Goal: Task Accomplishment & Management: Manage account settings

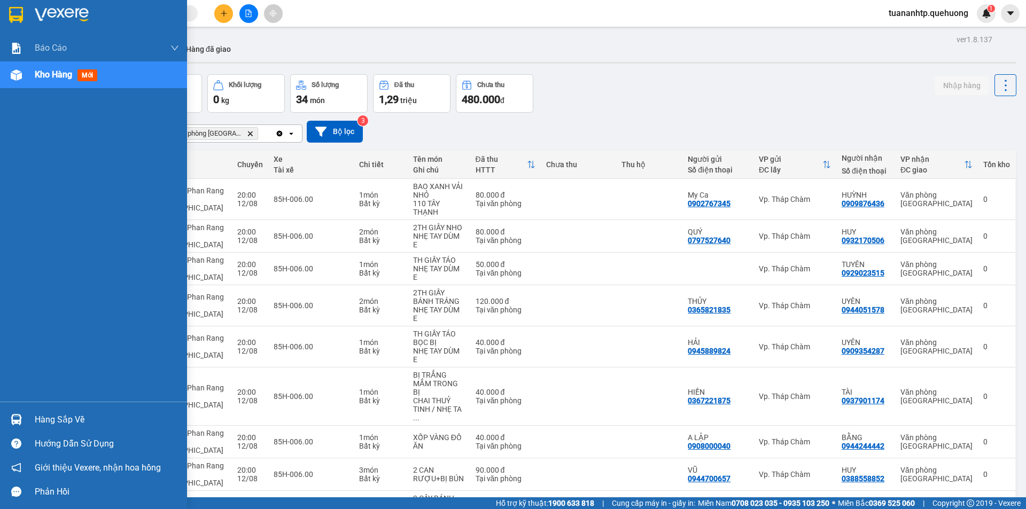
click at [17, 417] on img at bounding box center [16, 419] width 11 height 11
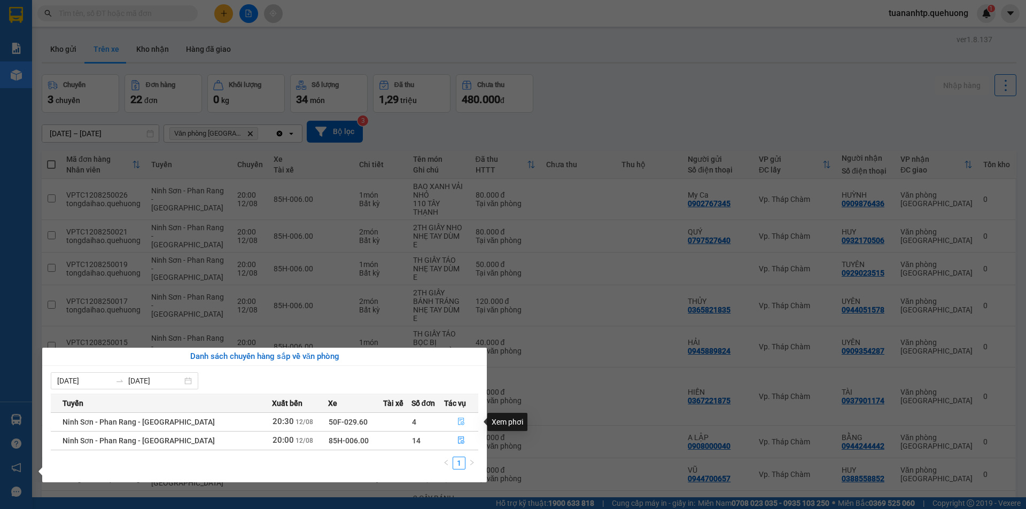
click at [462, 421] on icon "file-done" at bounding box center [460, 421] width 7 height 7
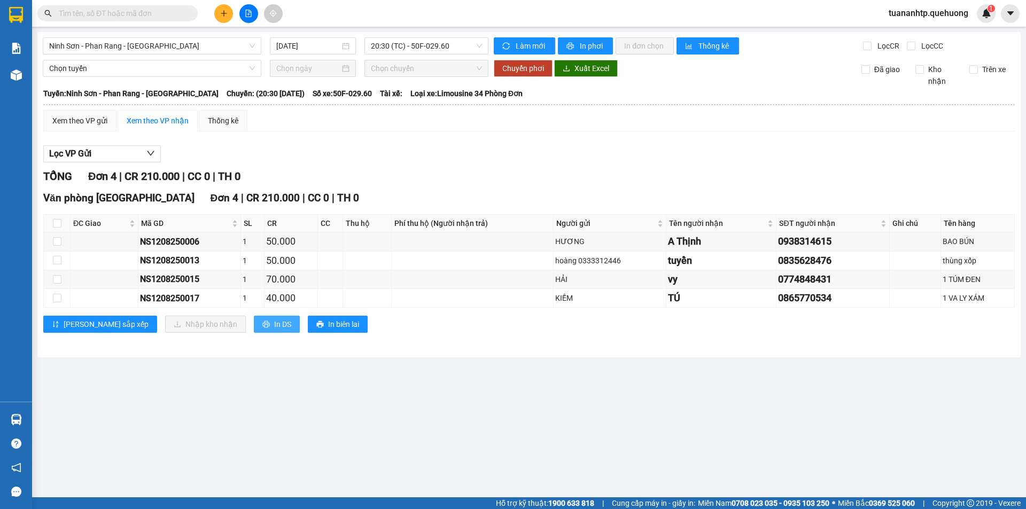
click at [254, 326] on button "In DS" at bounding box center [277, 324] width 46 height 17
click at [59, 224] on input "checkbox" at bounding box center [57, 223] width 9 height 9
checkbox input "true"
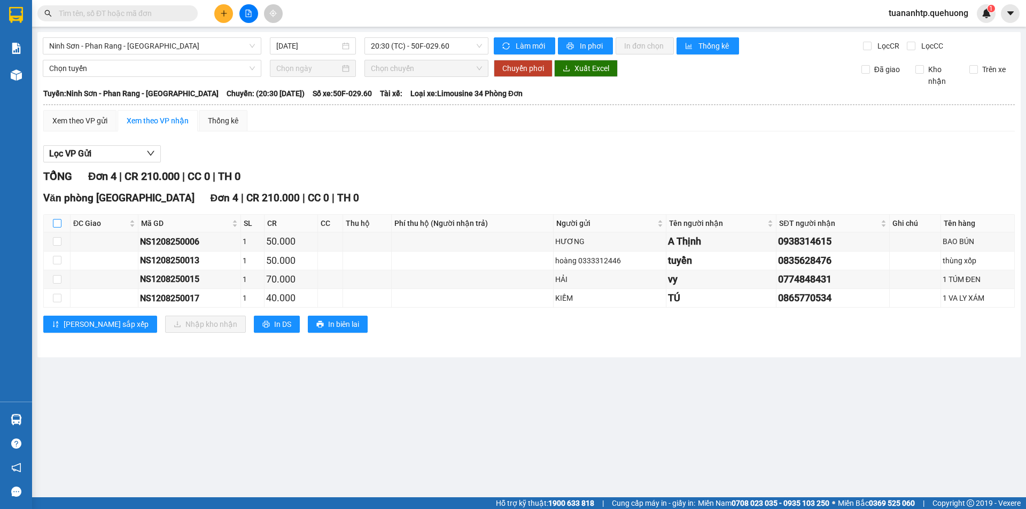
checkbox input "true"
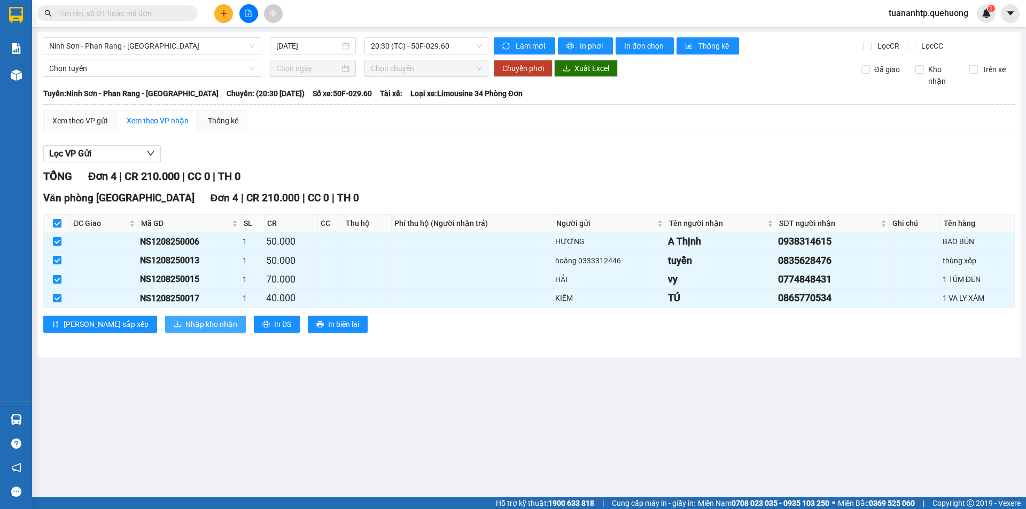
click at [185, 325] on span "Nhập kho nhận" at bounding box center [211, 324] width 52 height 12
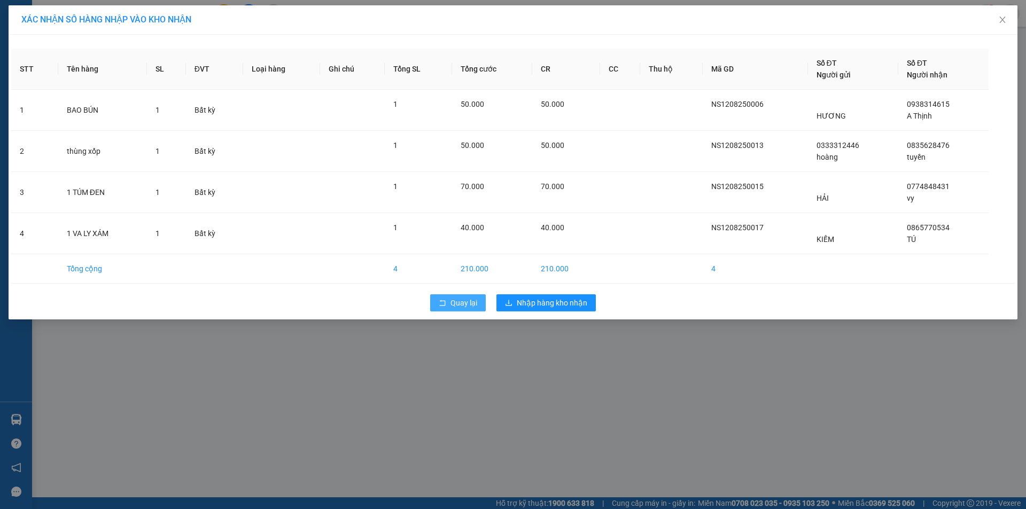
click at [451, 304] on span "Quay lại" at bounding box center [463, 303] width 27 height 12
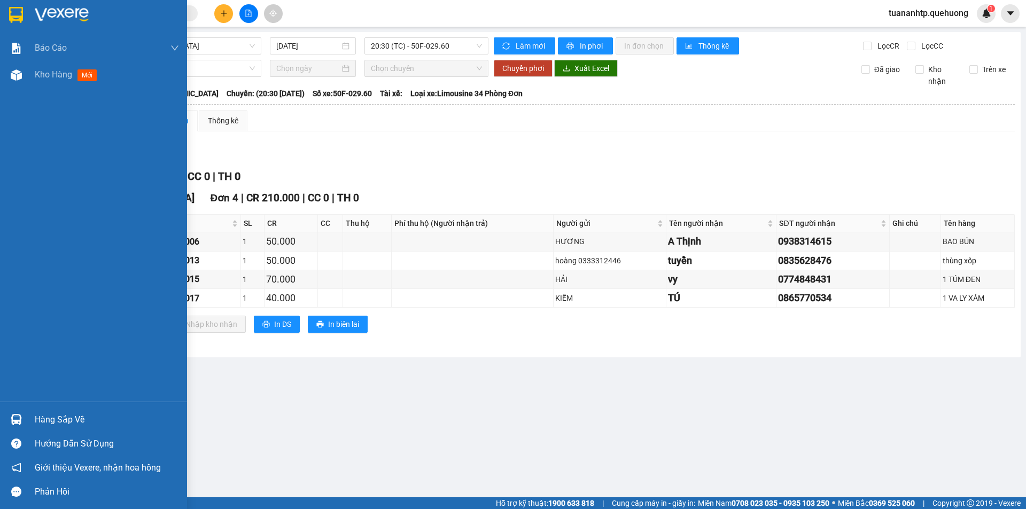
click at [62, 420] on div "Hàng sắp về" at bounding box center [107, 420] width 144 height 16
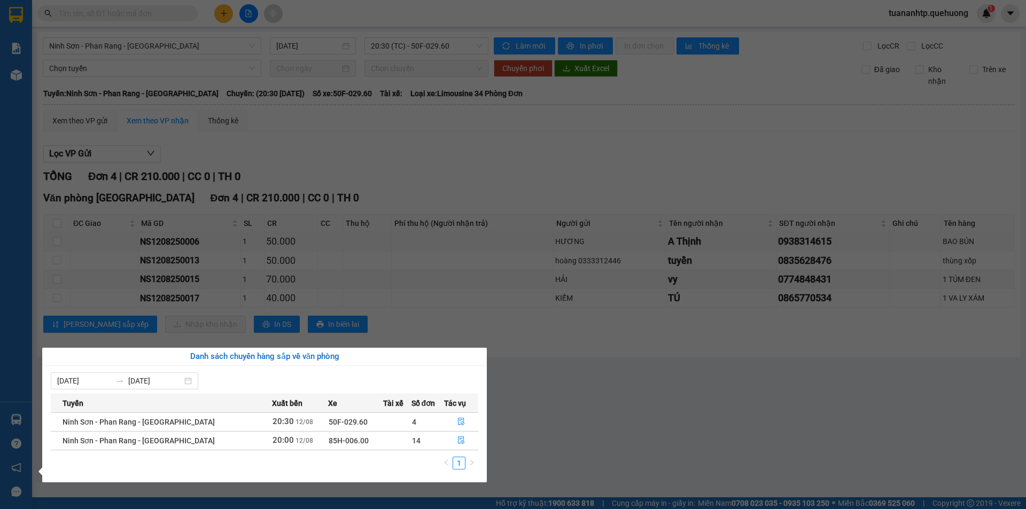
click at [347, 443] on td "85H-006.00" at bounding box center [355, 440] width 55 height 19
click at [459, 443] on icon "file-done" at bounding box center [461, 440] width 6 height 7
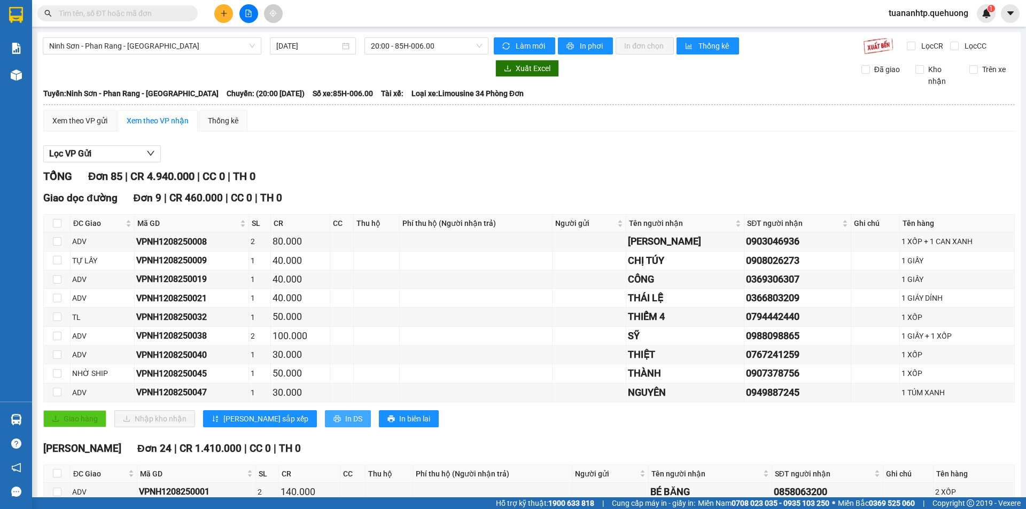
click at [345, 418] on span "In DS" at bounding box center [353, 419] width 17 height 12
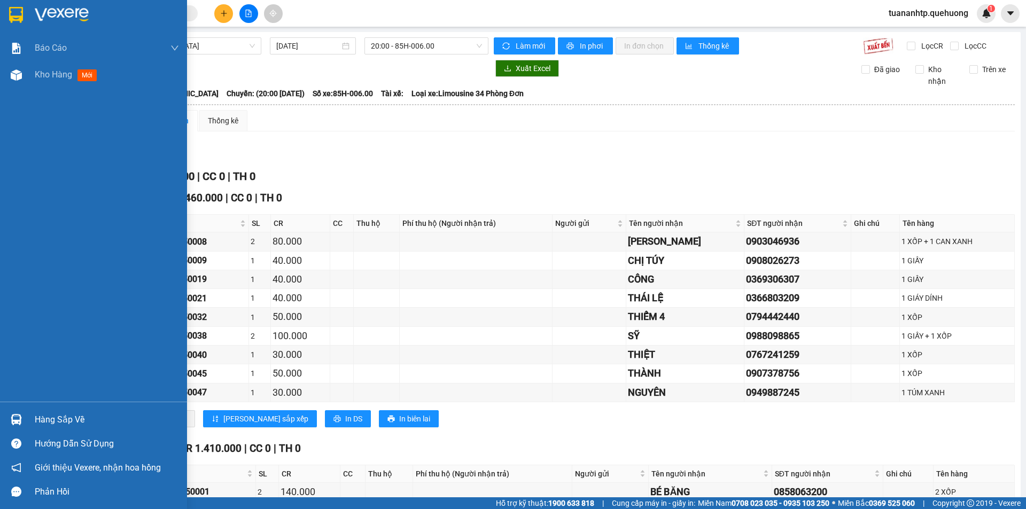
click at [57, 419] on div "Hàng sắp về" at bounding box center [107, 420] width 144 height 16
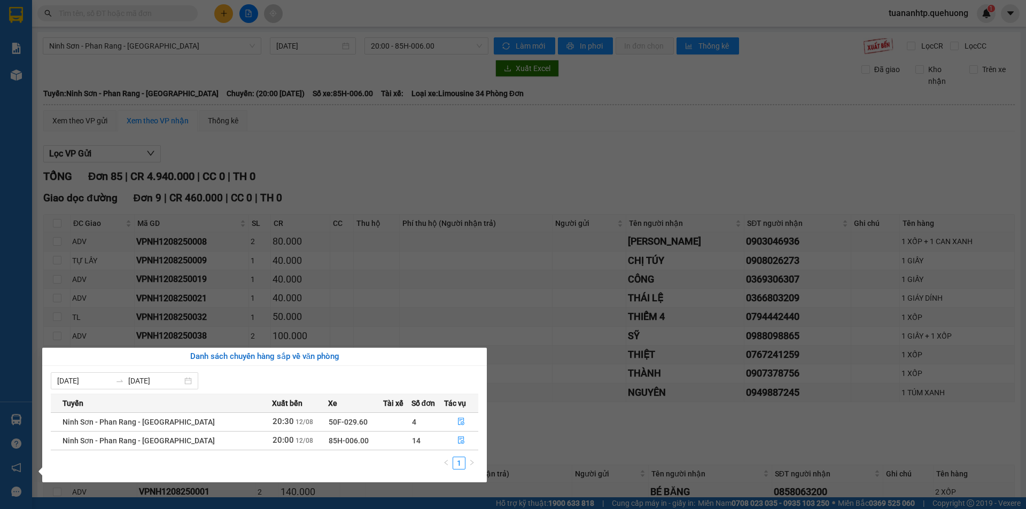
click at [329, 421] on span "50F-029.60" at bounding box center [348, 422] width 39 height 9
click at [458, 428] on button "button" at bounding box center [461, 421] width 34 height 17
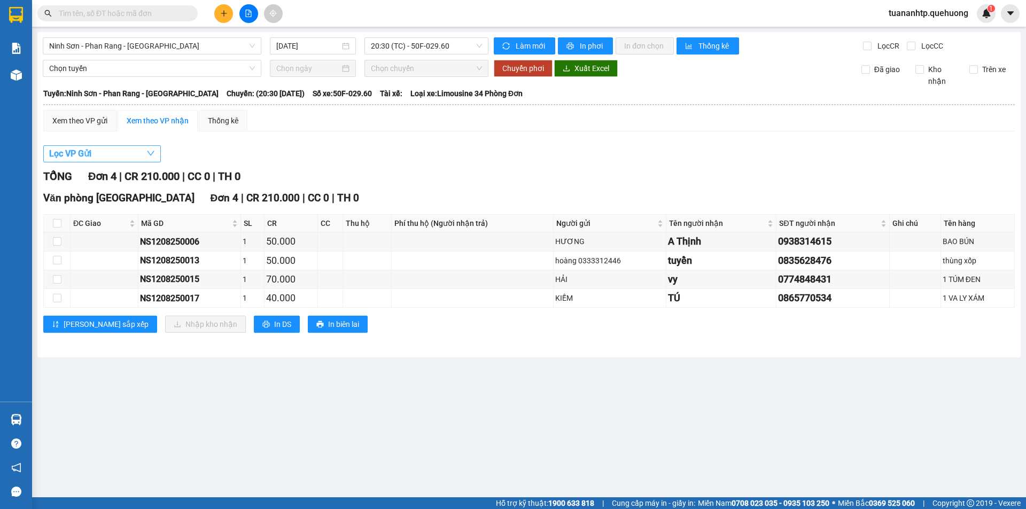
click at [112, 158] on button "Lọc VP Gửi" at bounding box center [102, 153] width 118 height 17
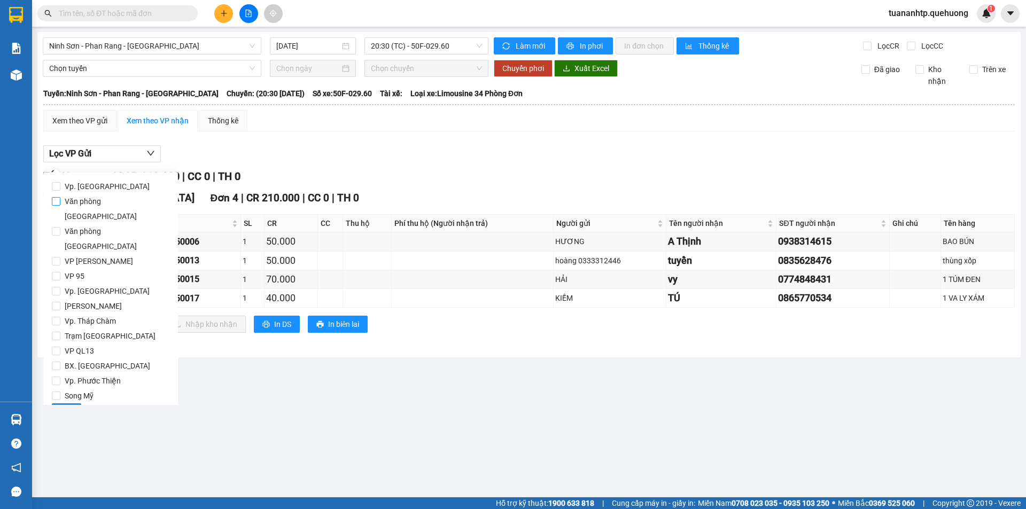
click at [112, 200] on span "Văn phòng [GEOGRAPHIC_DATA]" at bounding box center [114, 209] width 109 height 30
click at [60, 200] on input "Văn phòng [GEOGRAPHIC_DATA]" at bounding box center [56, 201] width 9 height 9
checkbox input "true"
click at [59, 403] on button "Lọc" at bounding box center [66, 411] width 29 height 17
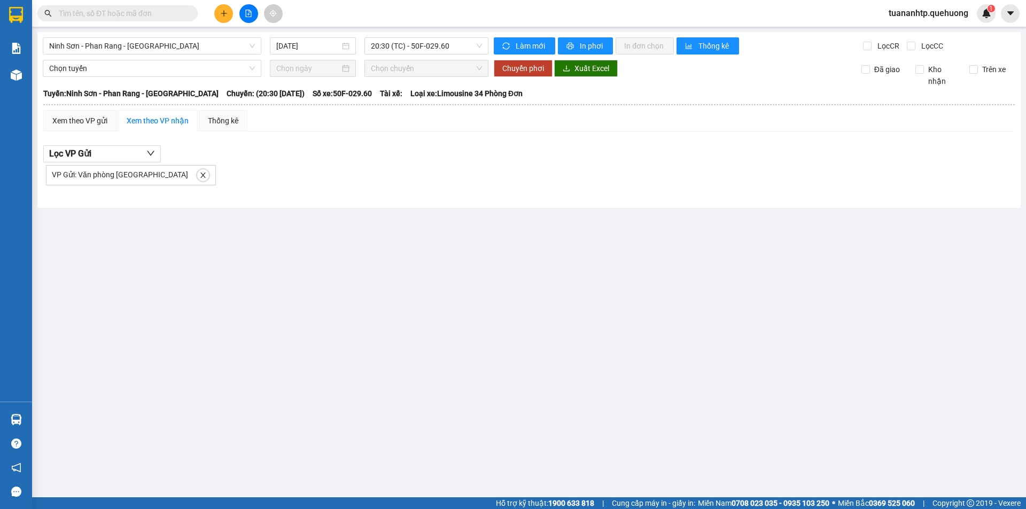
click at [110, 176] on span "VP Gửi: Văn phòng [GEOGRAPHIC_DATA]" at bounding box center [120, 174] width 136 height 9
click at [199, 176] on icon "close" at bounding box center [202, 174] width 7 height 7
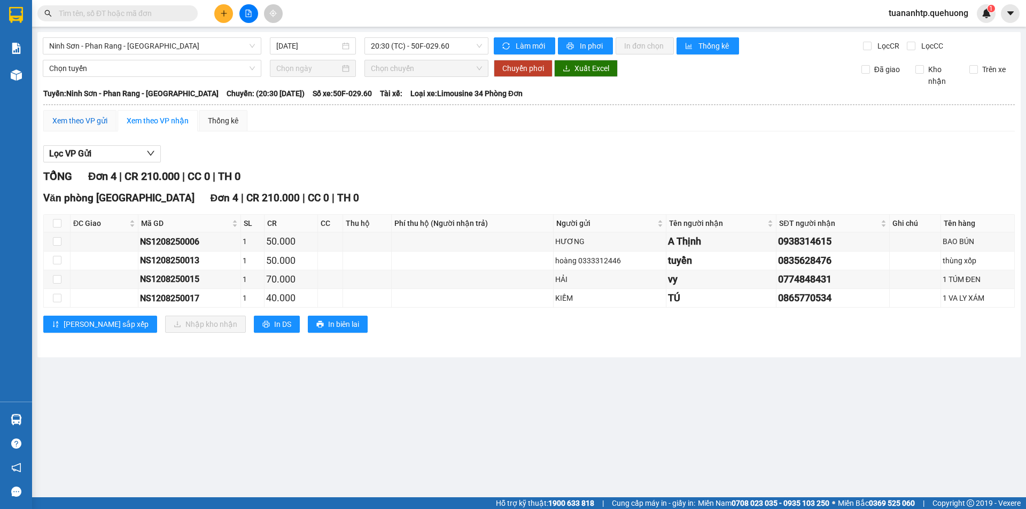
click at [105, 122] on div "Xem theo VP gửi" at bounding box center [79, 121] width 55 height 12
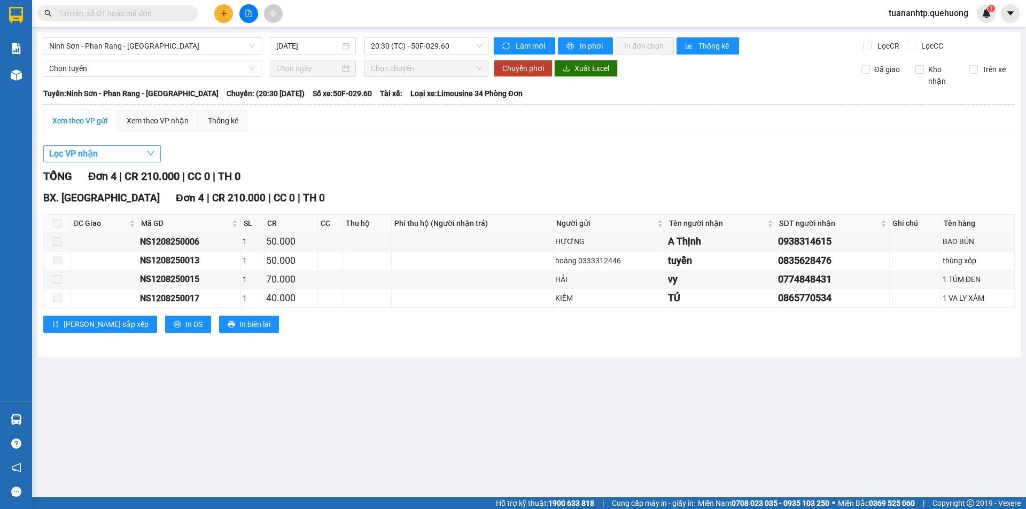
click at [129, 156] on button "Lọc VP nhận" at bounding box center [102, 153] width 118 height 17
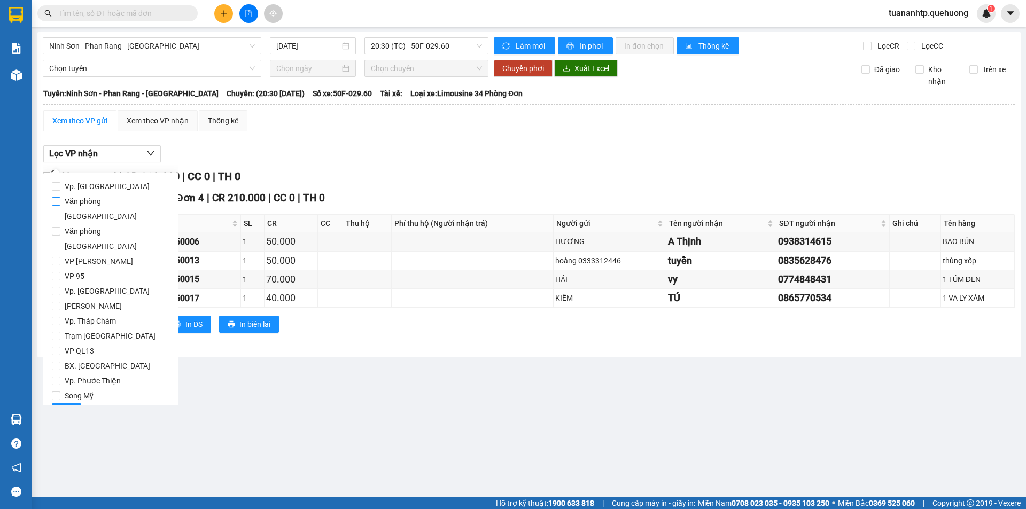
click at [116, 198] on span "Văn phòng [GEOGRAPHIC_DATA]" at bounding box center [114, 209] width 109 height 30
click at [60, 198] on input "Văn phòng [GEOGRAPHIC_DATA]" at bounding box center [56, 201] width 9 height 9
checkbox input "true"
click at [67, 406] on span "Lọc" at bounding box center [66, 412] width 12 height 12
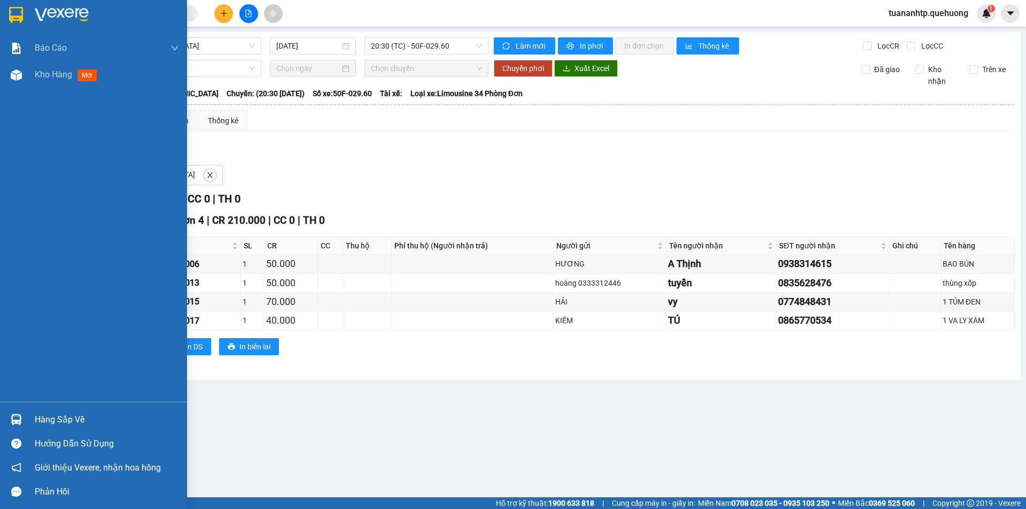
click at [17, 423] on img at bounding box center [16, 419] width 11 height 11
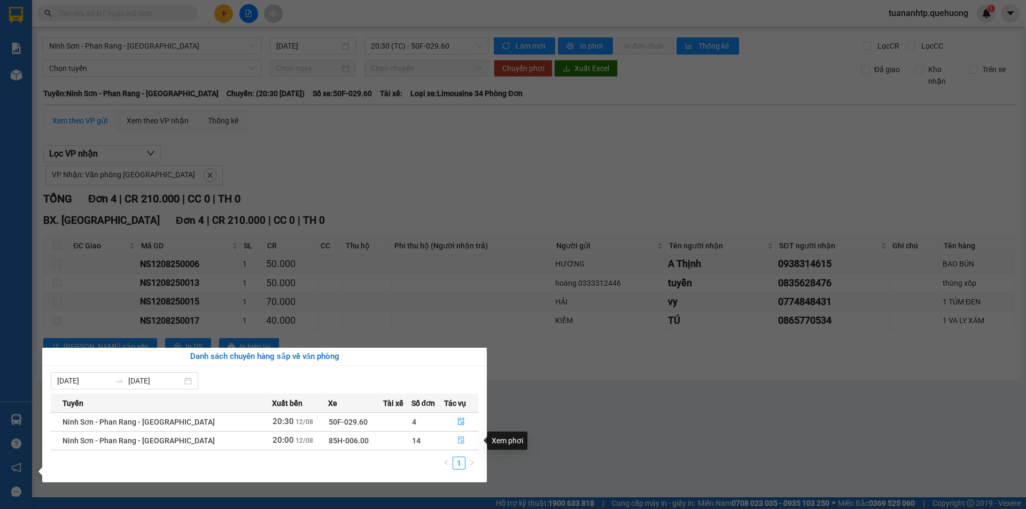
click at [458, 440] on icon "file-done" at bounding box center [460, 439] width 7 height 7
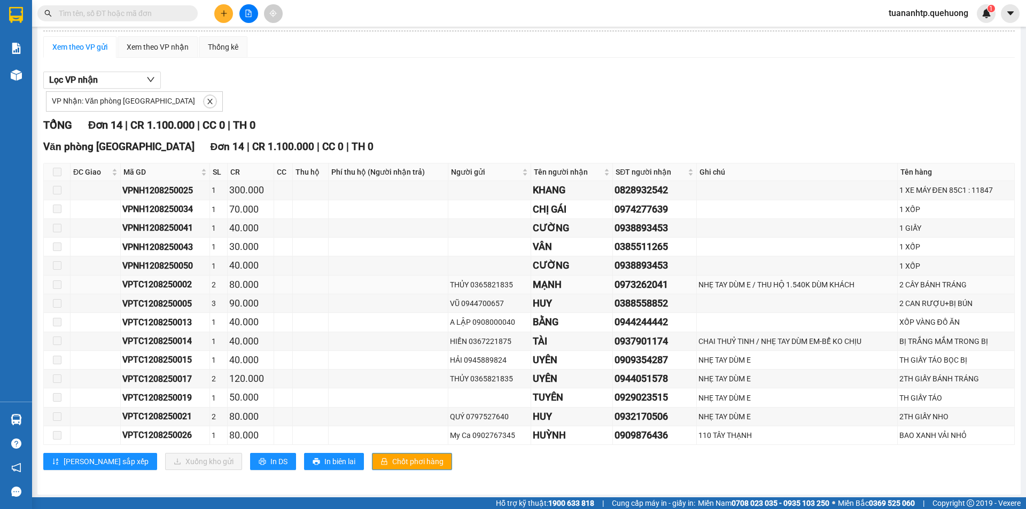
scroll to position [76, 0]
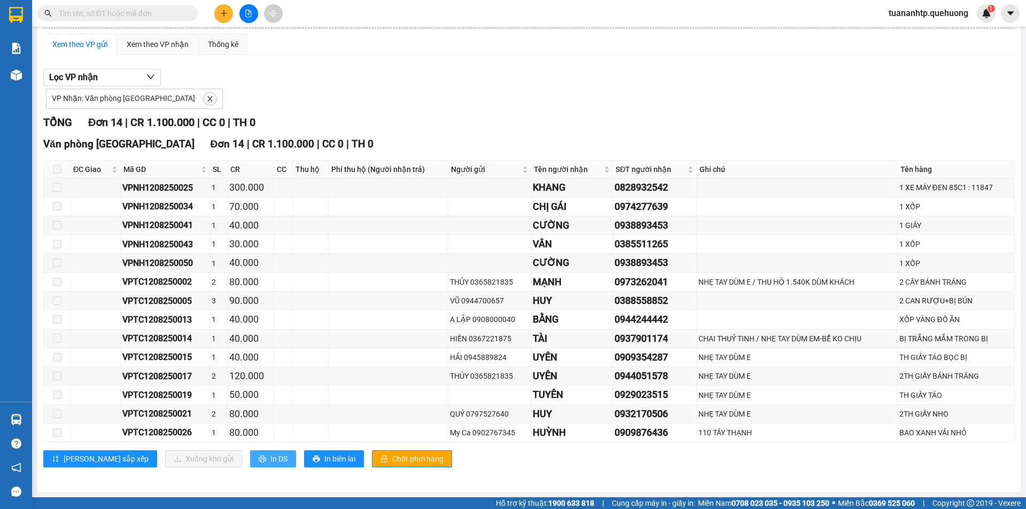
click at [270, 457] on span "In DS" at bounding box center [278, 459] width 17 height 12
click at [230, 289] on td "80.000" at bounding box center [251, 282] width 46 height 19
click at [199, 285] on div "VPTC1208250002" at bounding box center [164, 281] width 85 height 13
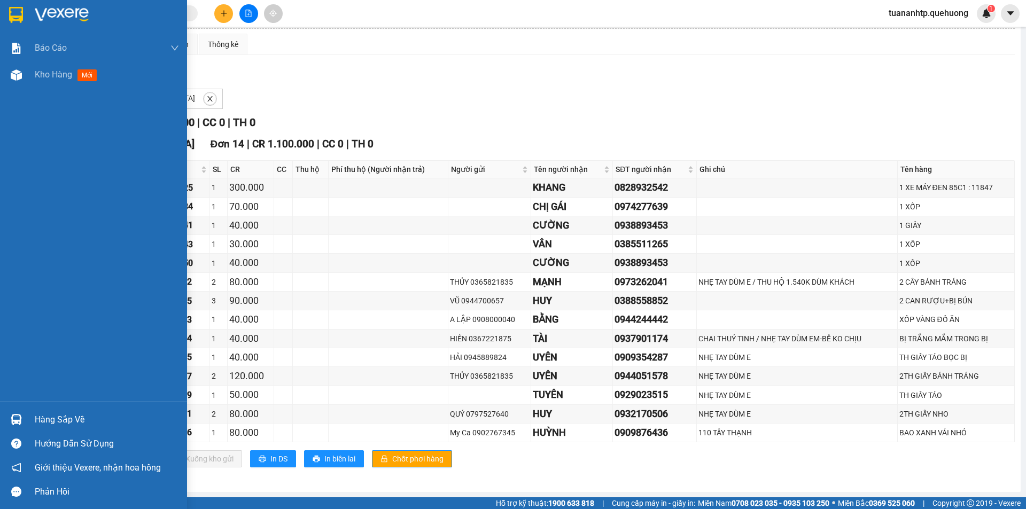
click at [53, 420] on div "Hàng sắp về" at bounding box center [107, 420] width 144 height 16
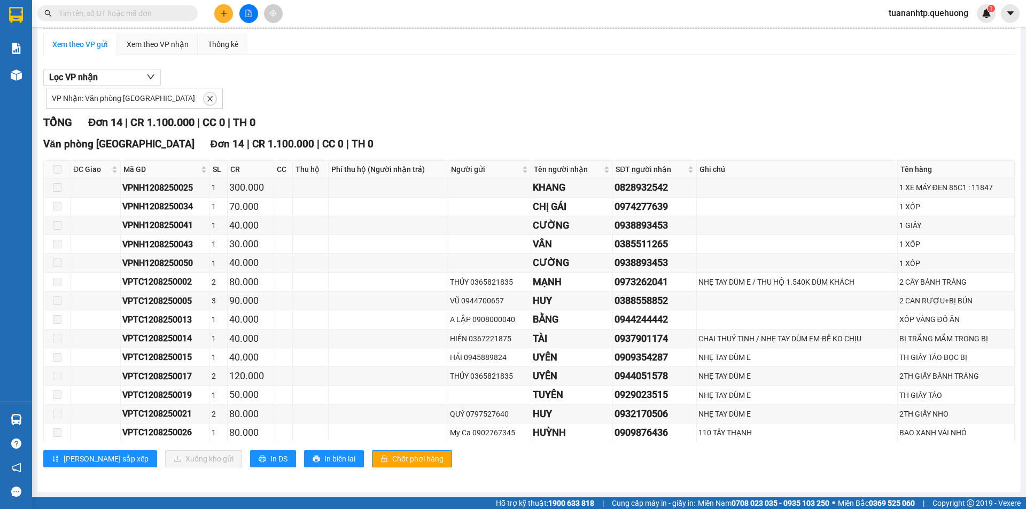
click at [334, 68] on section "Kết quả tìm kiếm ( 0 ) Bộ lọc No Data tuananhtp.quehuong 1 Báo cáo Báo cáo dòng…" at bounding box center [513, 254] width 1026 height 509
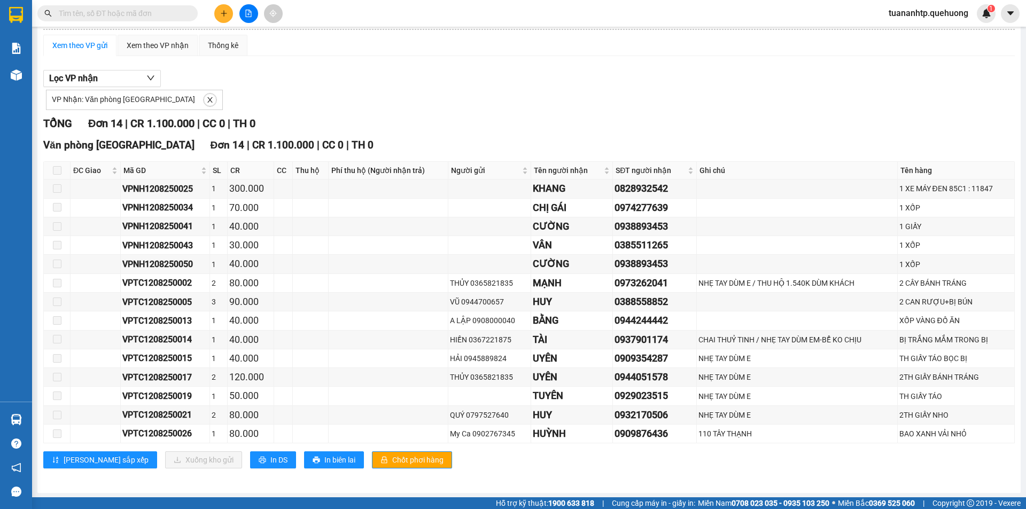
scroll to position [76, 0]
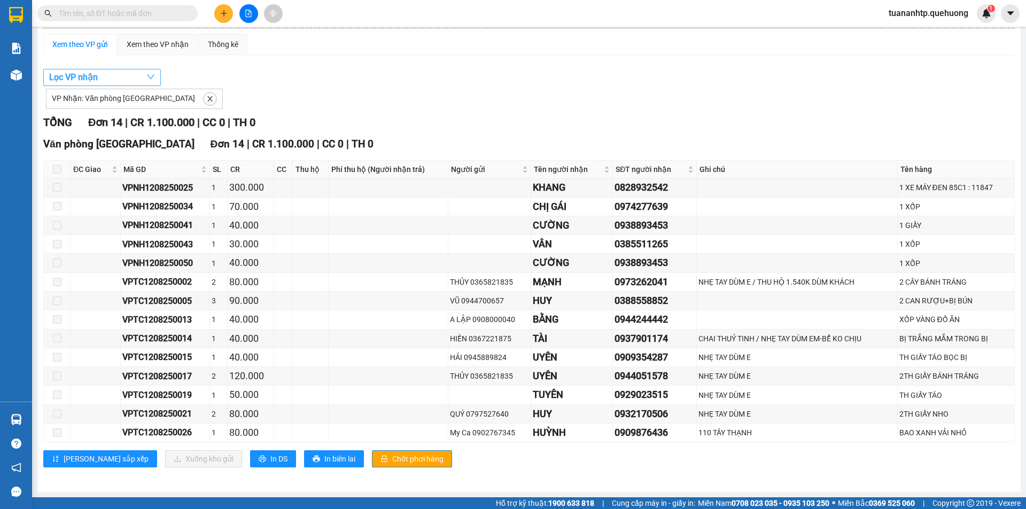
click at [135, 79] on button "Lọc VP nhận" at bounding box center [102, 77] width 118 height 17
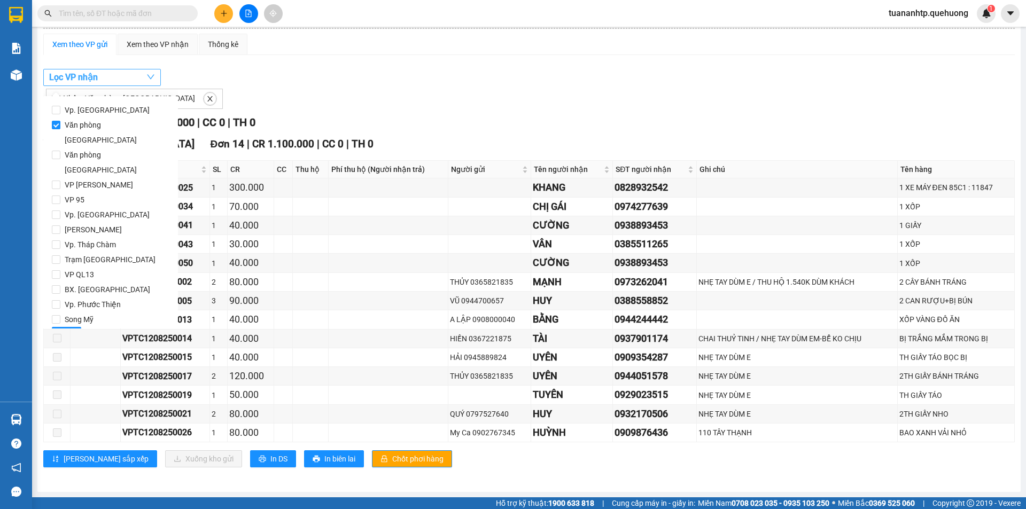
click at [137, 80] on button "Lọc VP nhận" at bounding box center [102, 77] width 118 height 17
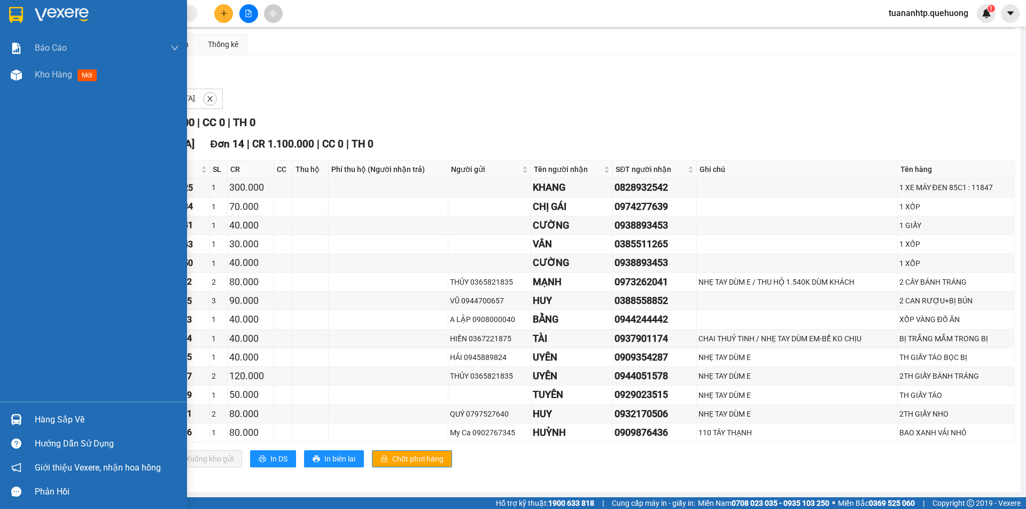
click at [56, 421] on div "Hàng sắp về" at bounding box center [107, 420] width 144 height 16
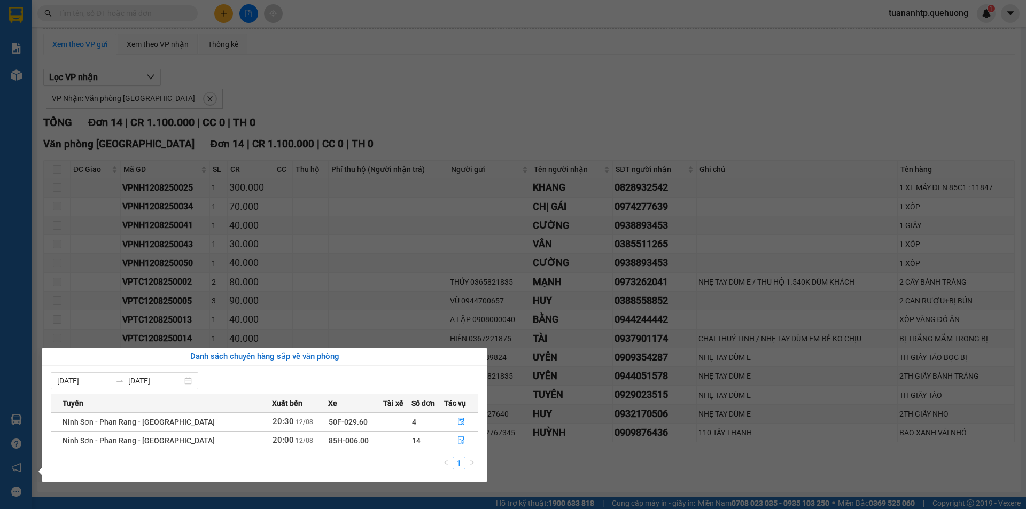
click at [312, 300] on section "Kết quả tìm kiếm ( 0 ) Bộ lọc No Data tuananhtp.quehuong 1 Báo cáo Báo cáo dòng…" at bounding box center [513, 254] width 1026 height 509
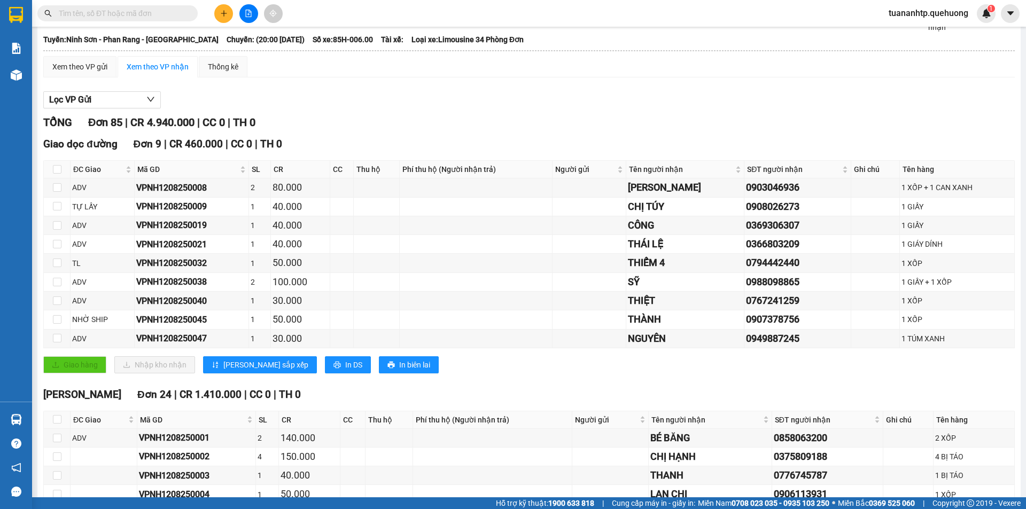
scroll to position [5, 0]
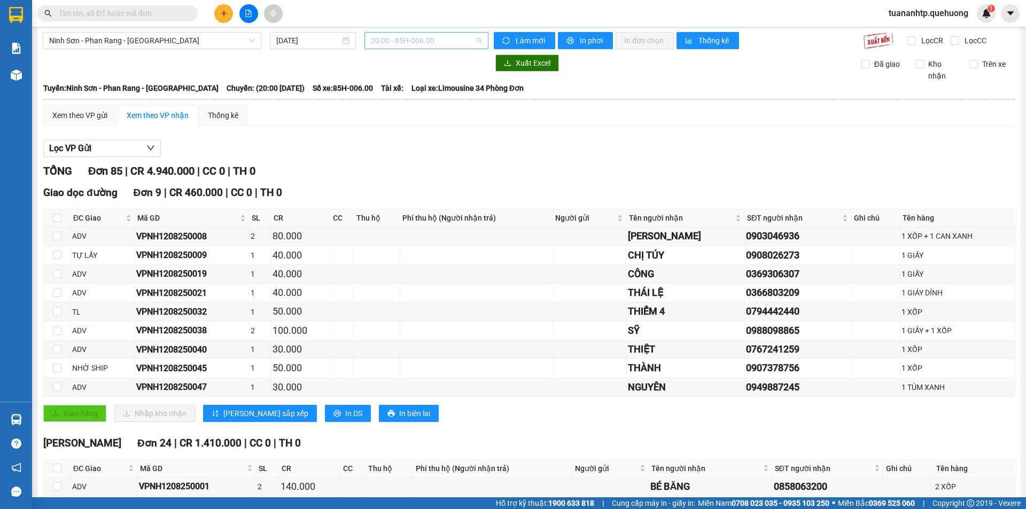
click at [449, 43] on span "20:00 - 85H-006.00" at bounding box center [426, 41] width 111 height 16
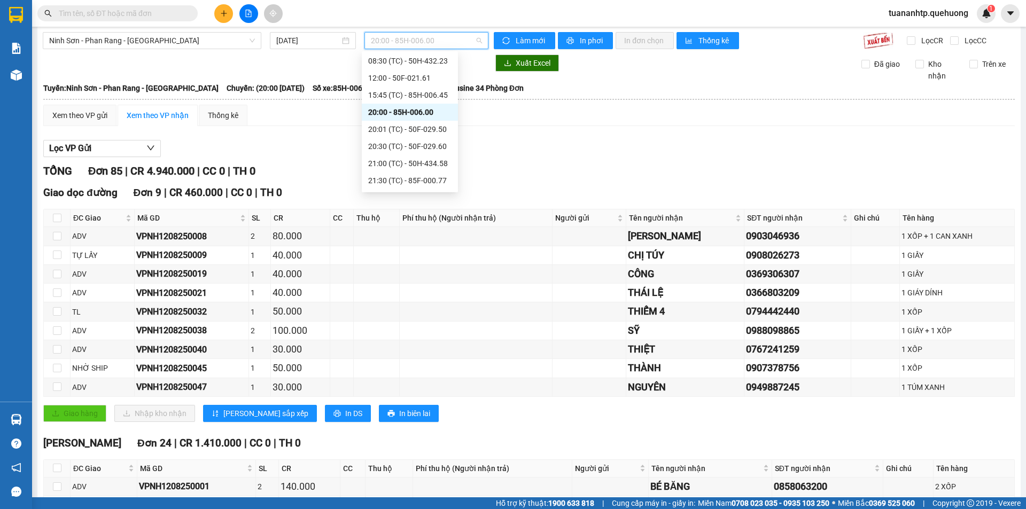
scroll to position [103, 0]
click at [430, 97] on div "20:30 (TC) - 50F-029.60" at bounding box center [409, 96] width 83 height 12
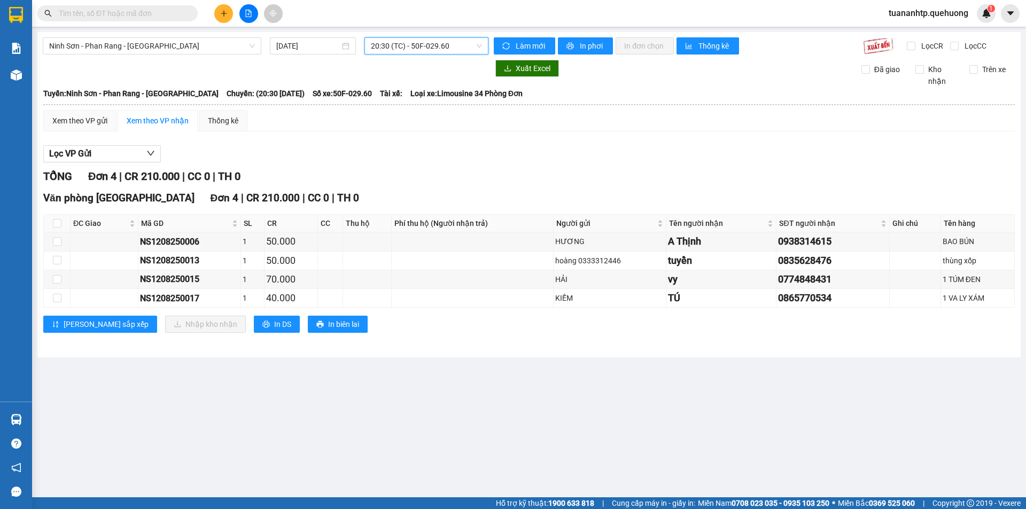
click at [460, 39] on span "20:30 (TC) - 50F-029.60" at bounding box center [426, 46] width 111 height 16
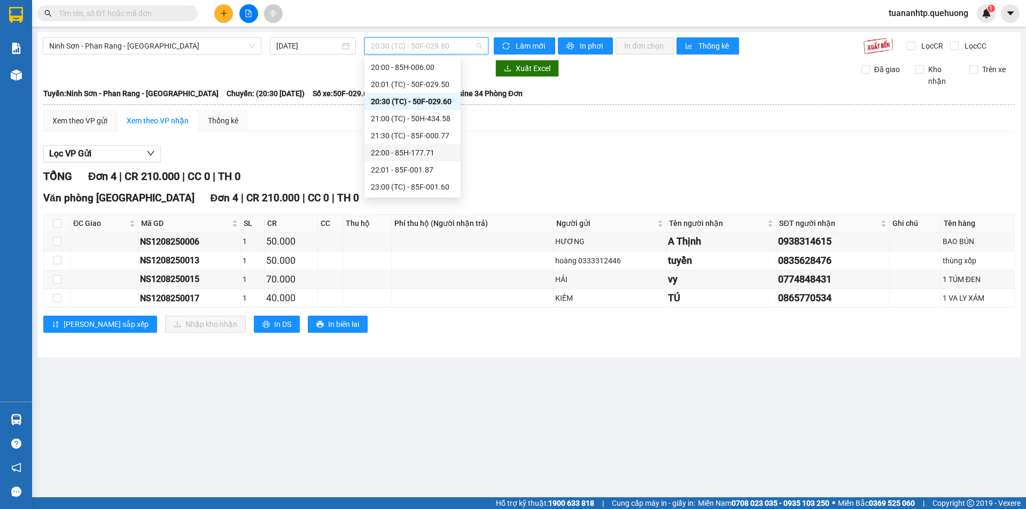
click at [421, 150] on div "22:00 - 85H-177.71" at bounding box center [412, 153] width 83 height 12
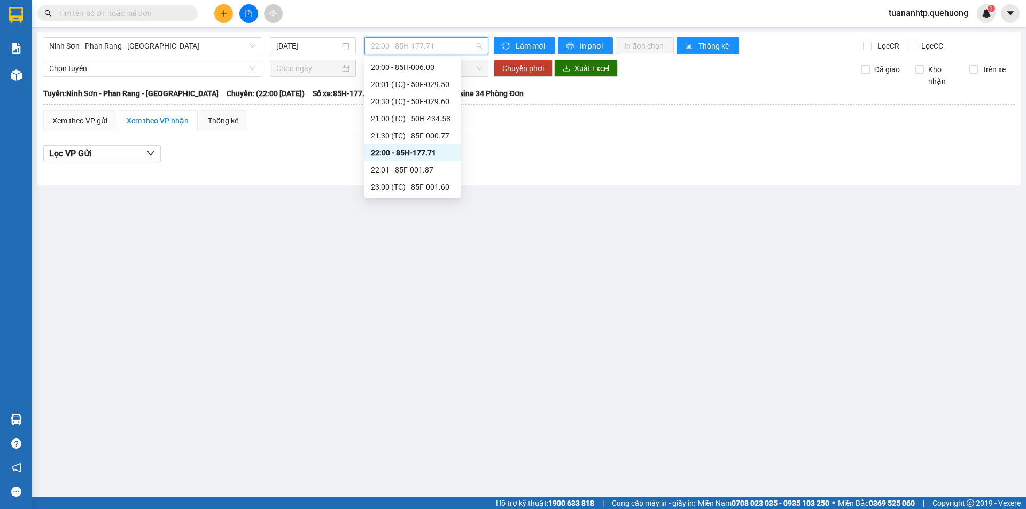
click at [456, 48] on span "22:00 - 85H-177.71" at bounding box center [426, 46] width 111 height 16
click at [429, 123] on div "20:00 - 85H-006.00" at bounding box center [412, 121] width 83 height 12
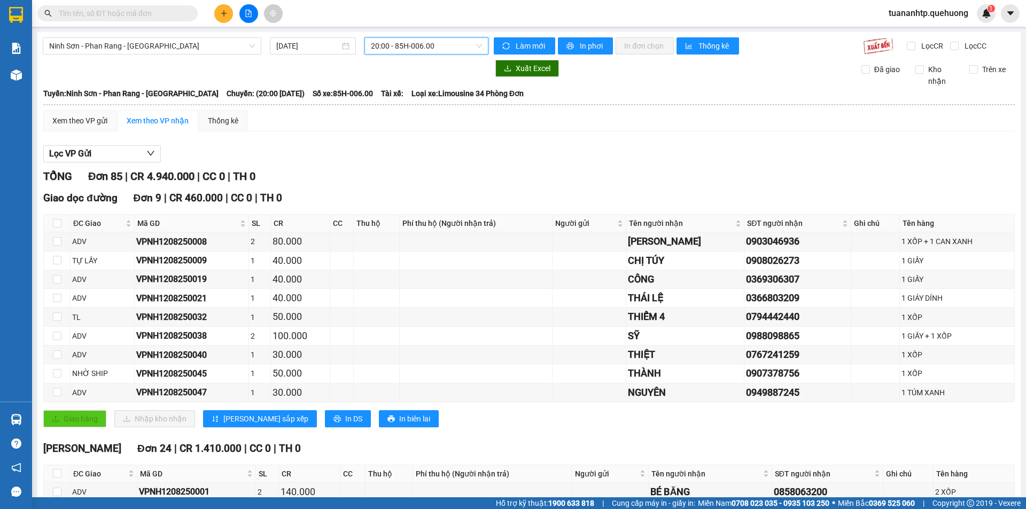
click at [443, 44] on span "20:00 - 85H-006.00" at bounding box center [426, 46] width 111 height 16
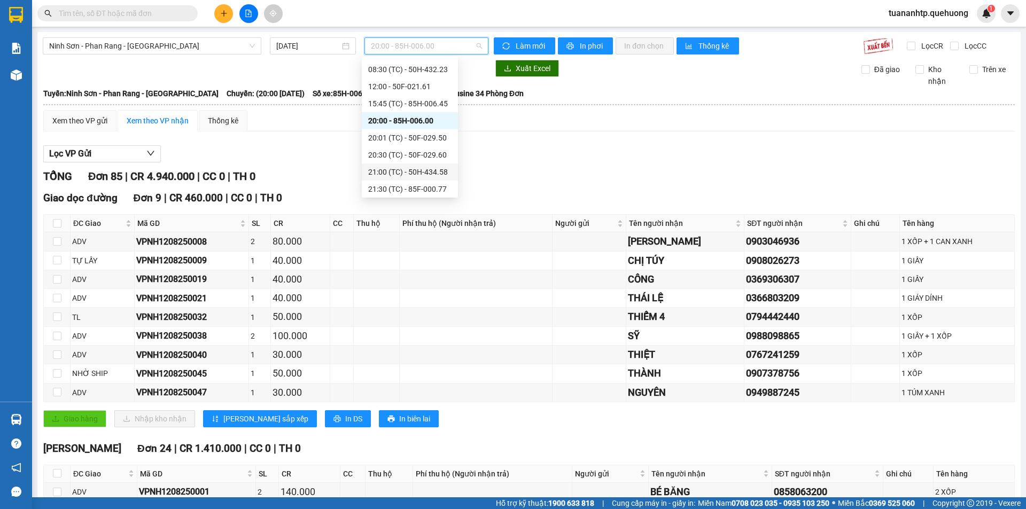
click at [428, 172] on div "21:00 (TC) - 50H-434.58" at bounding box center [409, 172] width 83 height 12
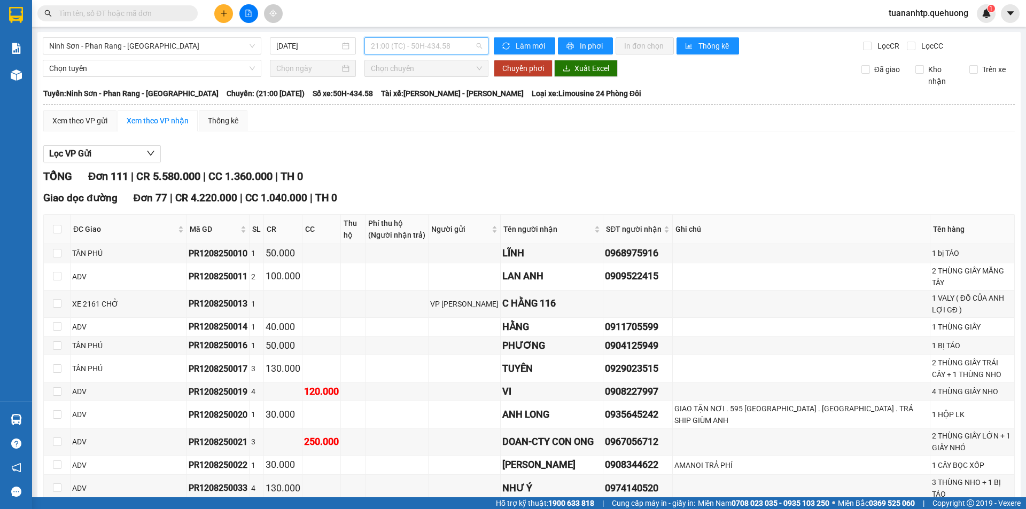
click at [442, 44] on span "21:00 (TC) - 50H-434.58" at bounding box center [426, 46] width 111 height 16
click at [157, 118] on div "Xem theo VP nhận" at bounding box center [158, 121] width 62 height 12
click at [77, 115] on div "Xem theo VP gửi" at bounding box center [79, 121] width 55 height 12
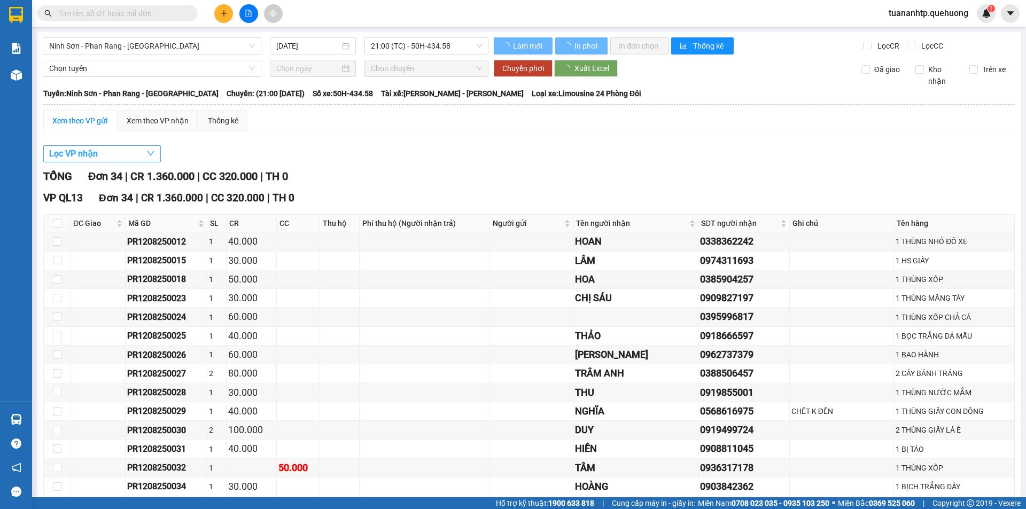
click at [113, 154] on button "Lọc VP nhận" at bounding box center [102, 153] width 118 height 17
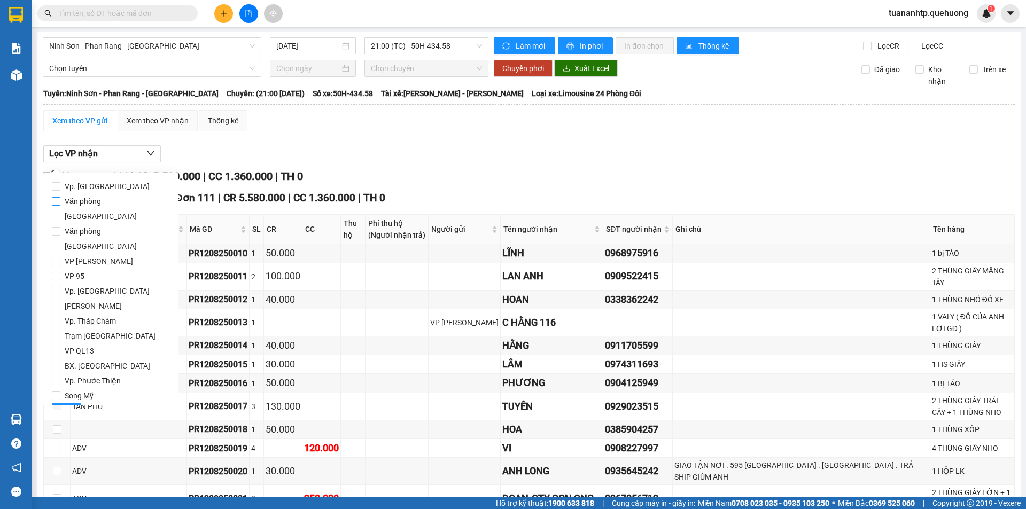
click at [116, 199] on span "Văn phòng [GEOGRAPHIC_DATA]" at bounding box center [114, 209] width 109 height 30
click at [60, 199] on input "Văn phòng [GEOGRAPHIC_DATA]" at bounding box center [56, 201] width 9 height 9
checkbox input "true"
click at [70, 406] on span "Lọc" at bounding box center [66, 412] width 12 height 12
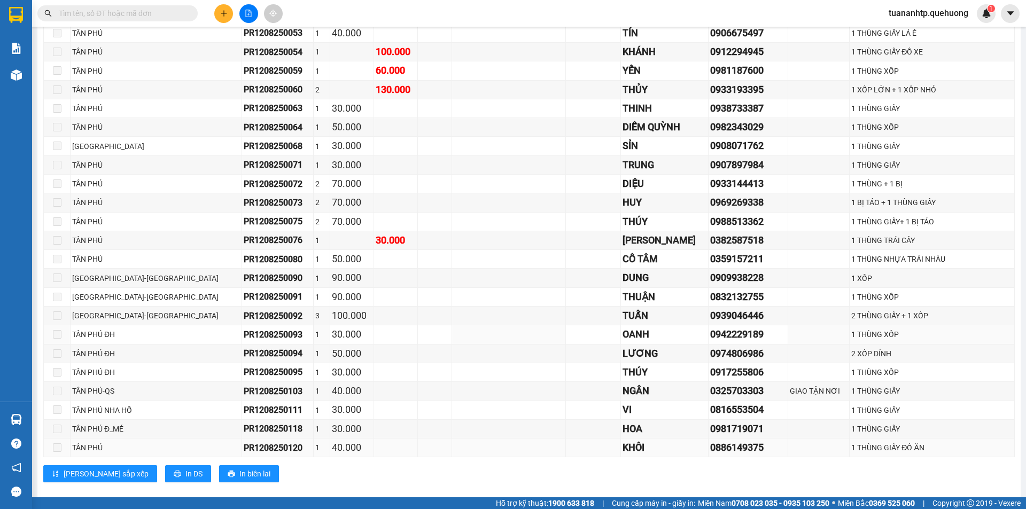
scroll to position [416, 0]
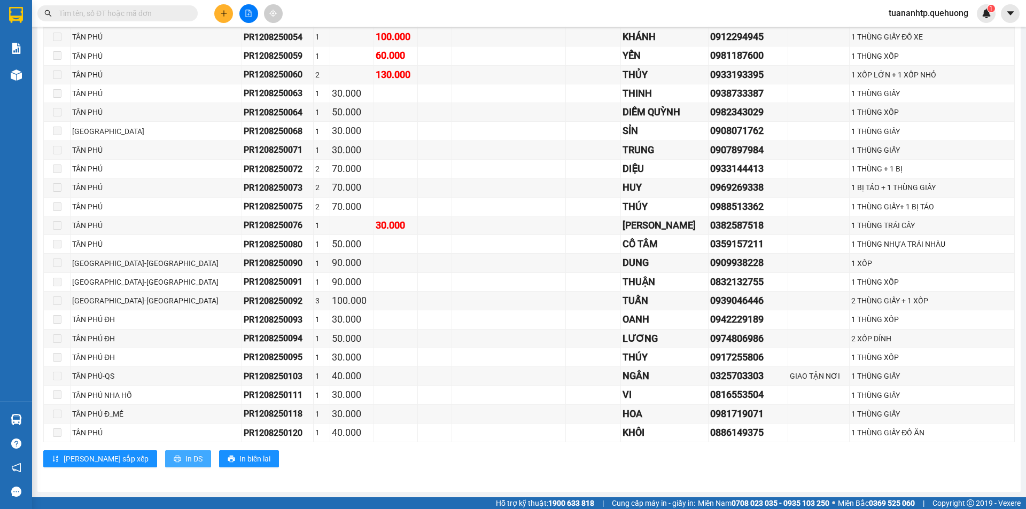
click at [185, 460] on span "In DS" at bounding box center [193, 459] width 17 height 12
